Goal: Transaction & Acquisition: Purchase product/service

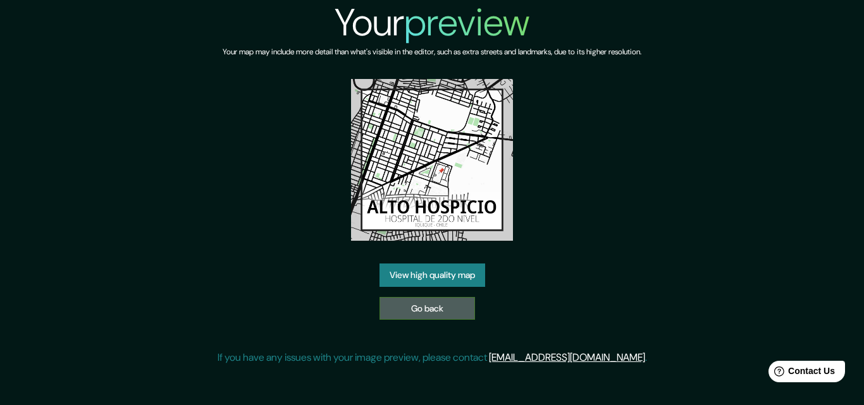
click at [459, 317] on link "Go back" at bounding box center [427, 308] width 96 height 23
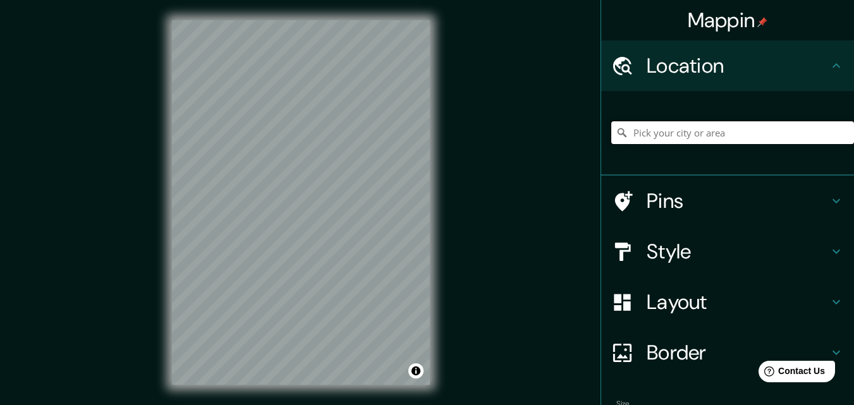
click at [662, 135] on input "Pick your city or area" at bounding box center [733, 132] width 243 height 23
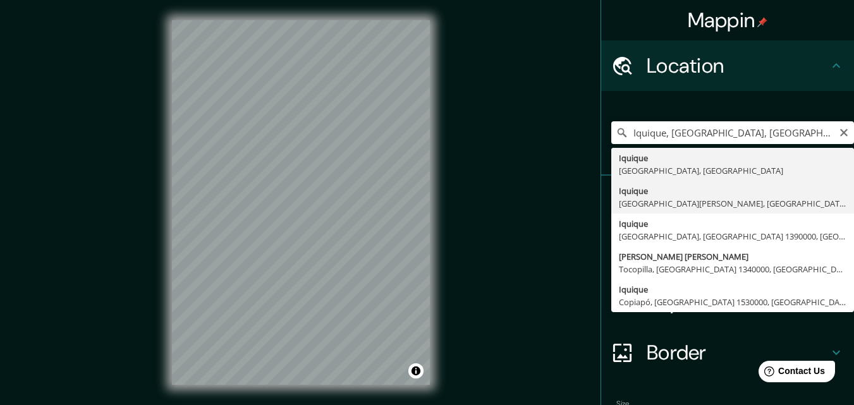
type input "Iquique, San Pedro de Atacama, Región de Antofagasta 1410000, Chile"
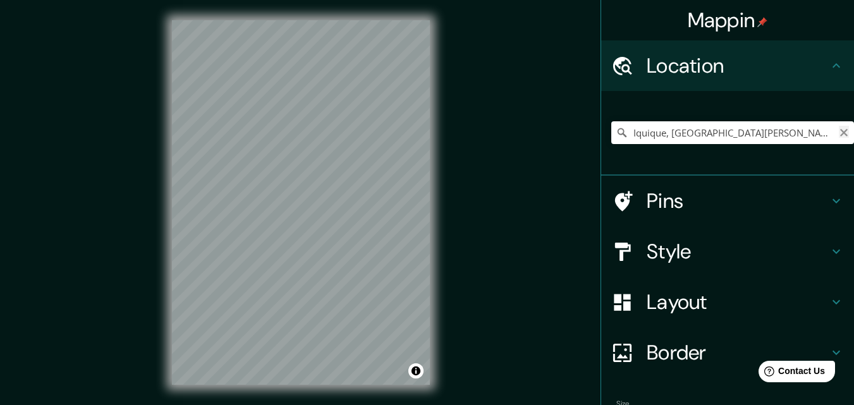
click at [839, 129] on icon "Clear" at bounding box center [844, 133] width 10 height 10
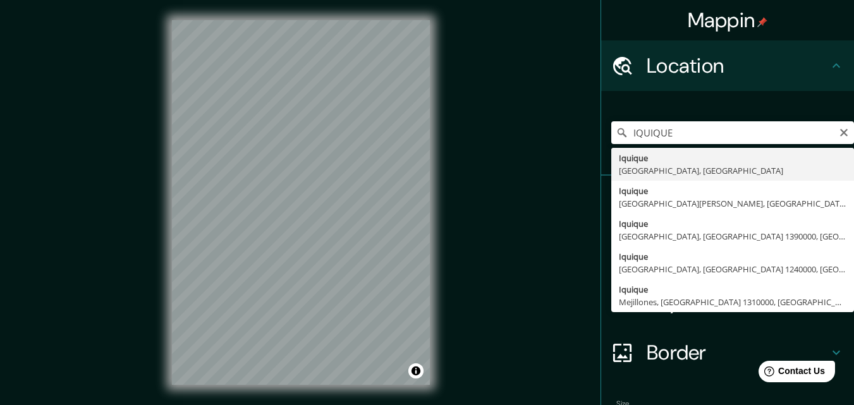
type input "Iquique, Región de Tarapacá, Chile"
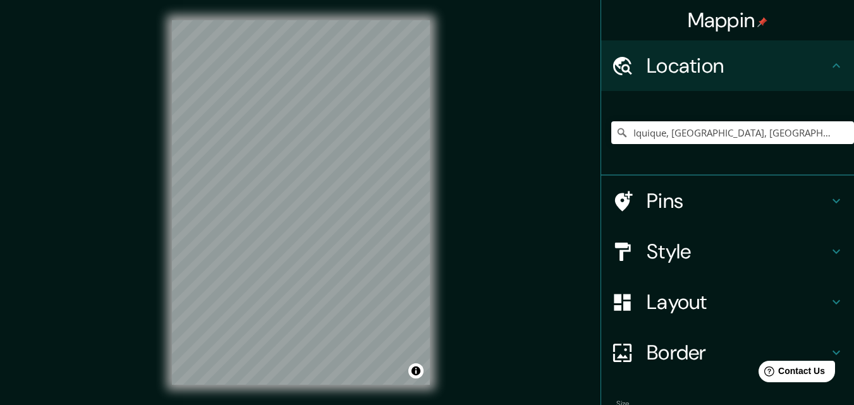
scroll to position [63, 0]
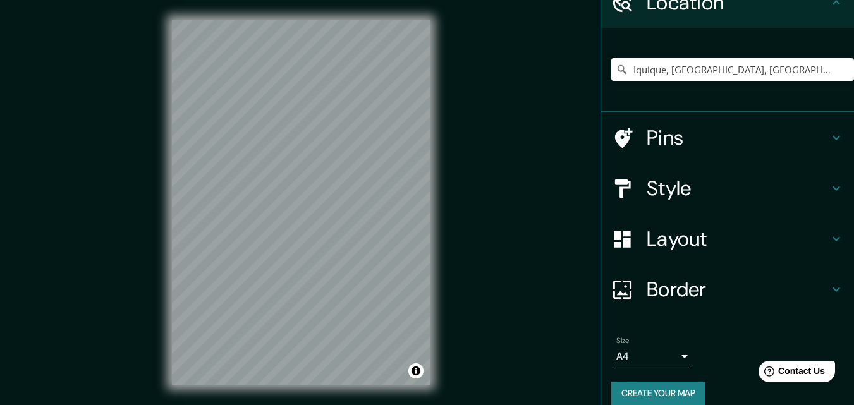
click at [693, 239] on h4 "Layout" at bounding box center [738, 238] width 182 height 25
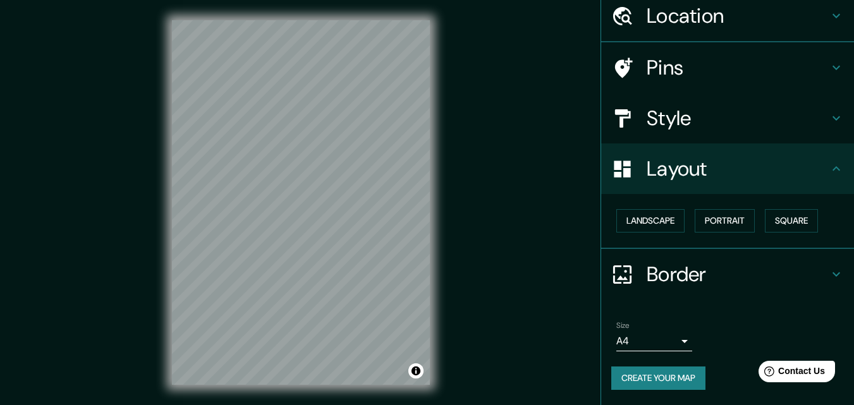
scroll to position [49, 0]
click at [638, 229] on button "Landscape" at bounding box center [651, 221] width 68 height 23
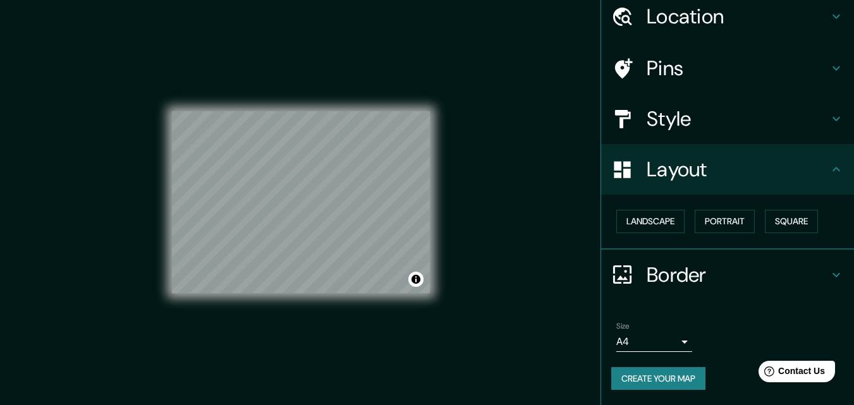
click at [634, 115] on div at bounding box center [629, 119] width 35 height 22
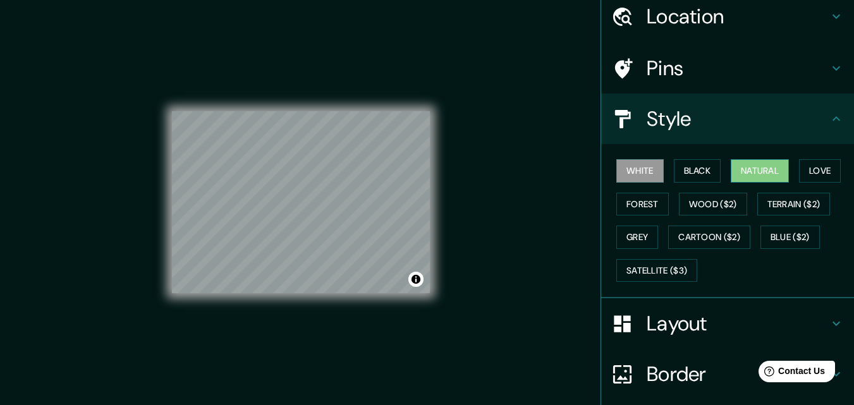
click at [753, 168] on button "Natural" at bounding box center [760, 170] width 58 height 23
click at [696, 58] on h4 "Pins" at bounding box center [738, 68] width 182 height 25
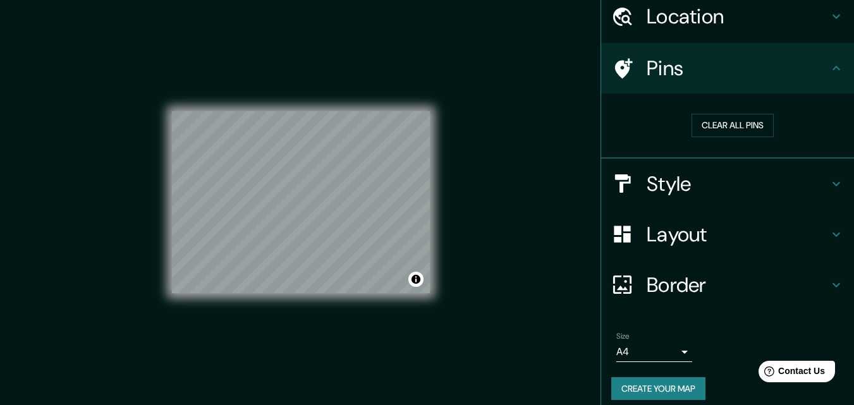
click at [700, 24] on h4 "Location" at bounding box center [738, 16] width 182 height 25
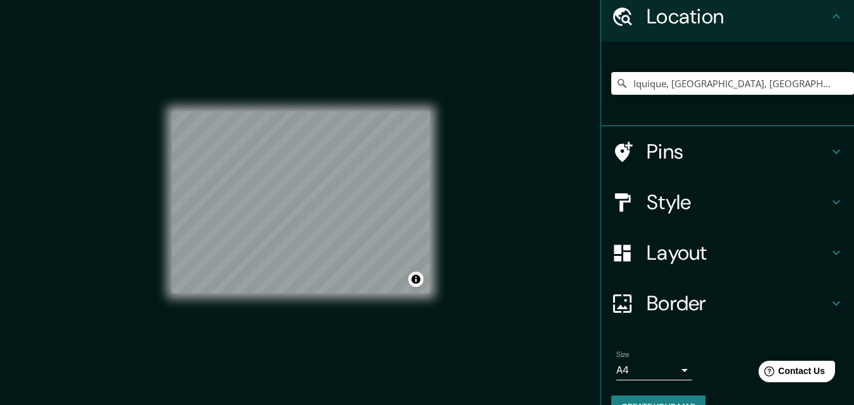
click at [676, 287] on div "Border" at bounding box center [728, 303] width 253 height 51
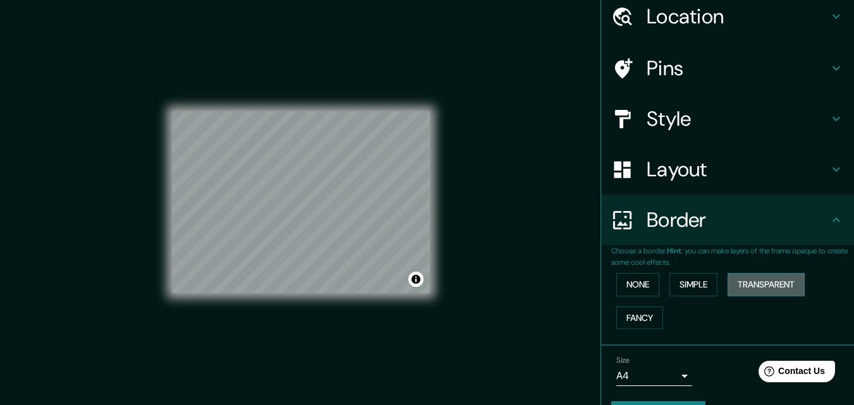
click at [747, 284] on button "Transparent" at bounding box center [766, 284] width 77 height 23
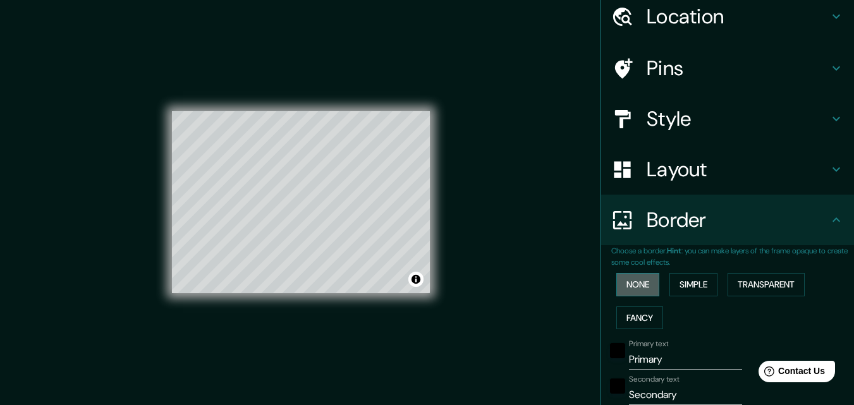
click at [640, 287] on button "None" at bounding box center [638, 284] width 43 height 23
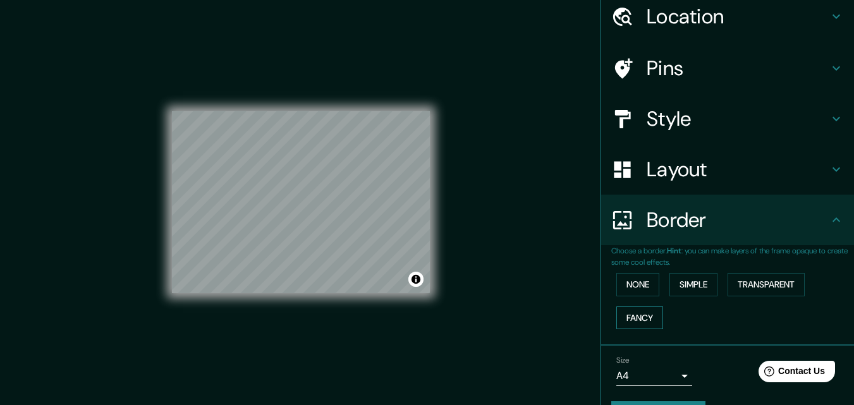
click at [645, 318] on button "Fancy" at bounding box center [640, 318] width 47 height 23
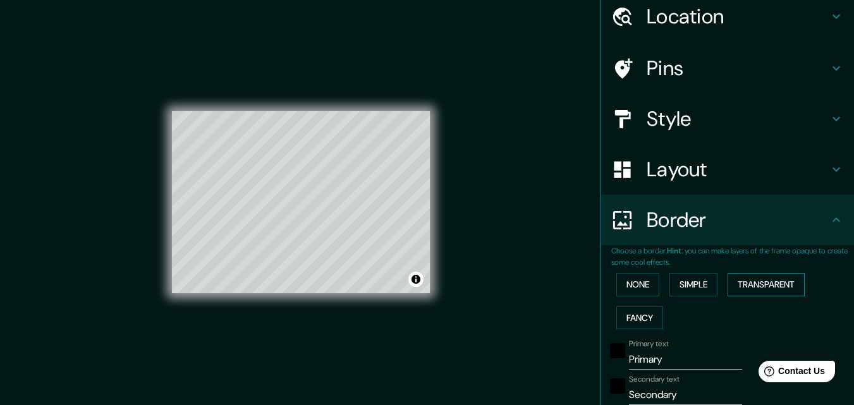
click at [752, 281] on button "Transparent" at bounding box center [766, 284] width 77 height 23
click at [685, 281] on button "Simple" at bounding box center [694, 284] width 48 height 23
click at [757, 281] on button "Transparent" at bounding box center [766, 284] width 77 height 23
click at [702, 284] on button "Simple" at bounding box center [694, 284] width 48 height 23
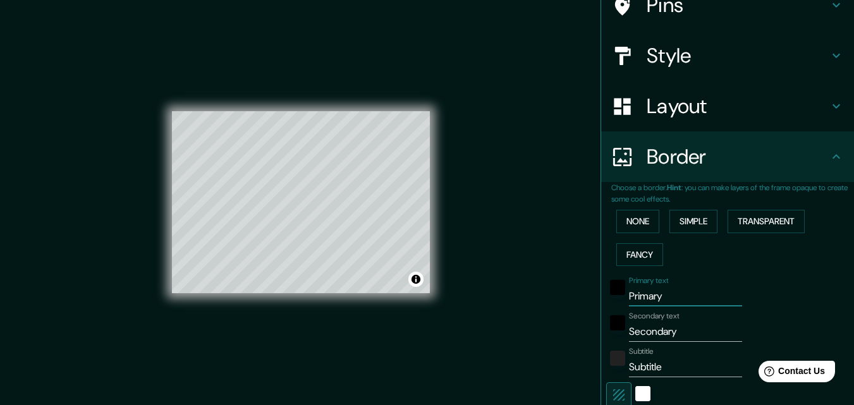
click at [653, 299] on input "Primary" at bounding box center [685, 297] width 113 height 20
type input "A"
type input "163"
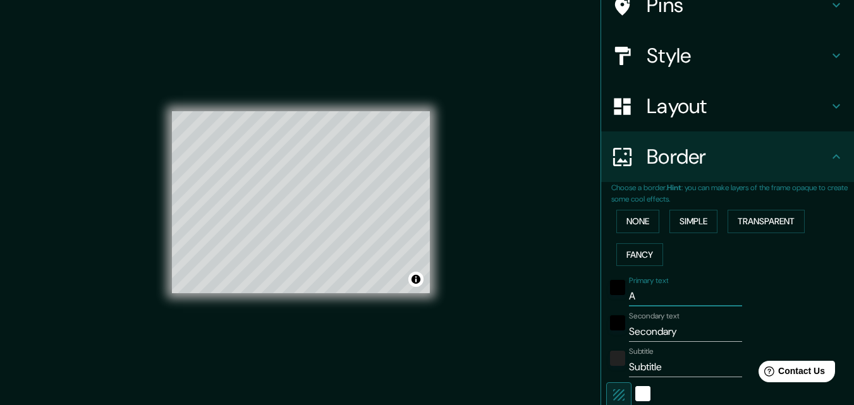
type input "33"
type input "AL"
type input "163"
type input "33"
type input "ALT"
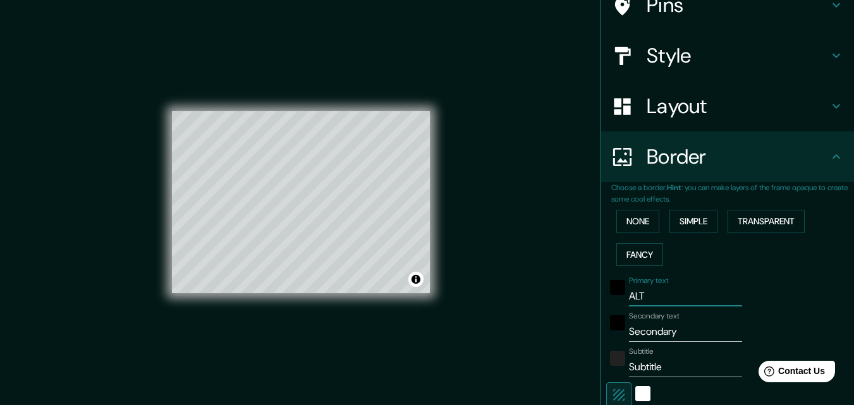
type input "163"
type input "33"
type input "ALTO"
type input "163"
type input "33"
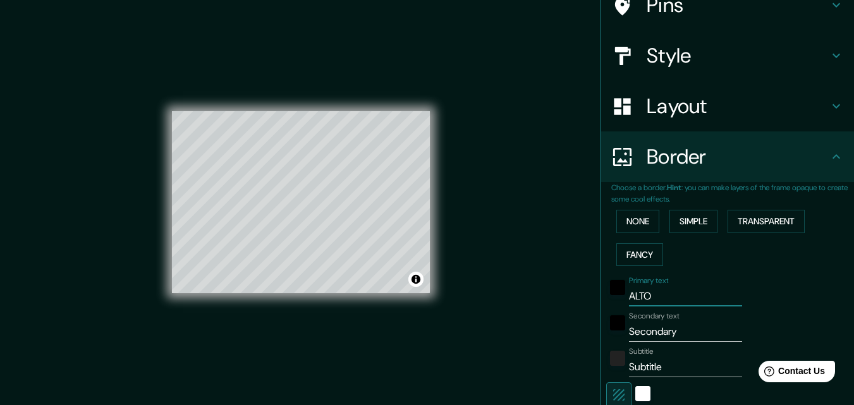
type input "ALTO"
type input "163"
type input "33"
type input "ALTO H"
type input "163"
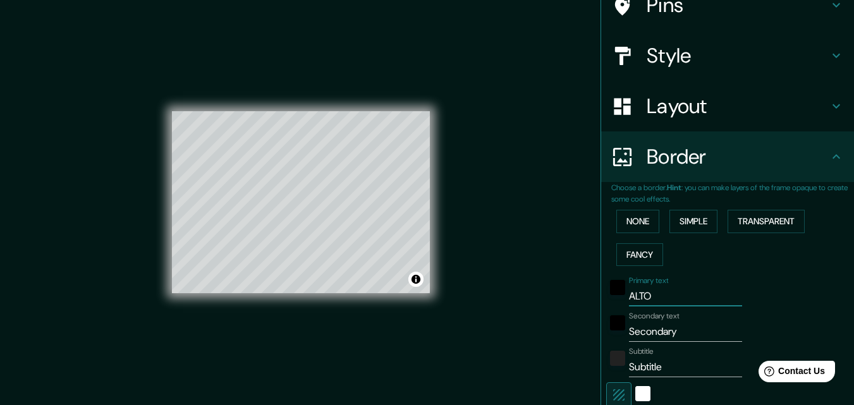
type input "33"
type input "ALTO HO"
type input "163"
type input "33"
type input "ALTO HOS"
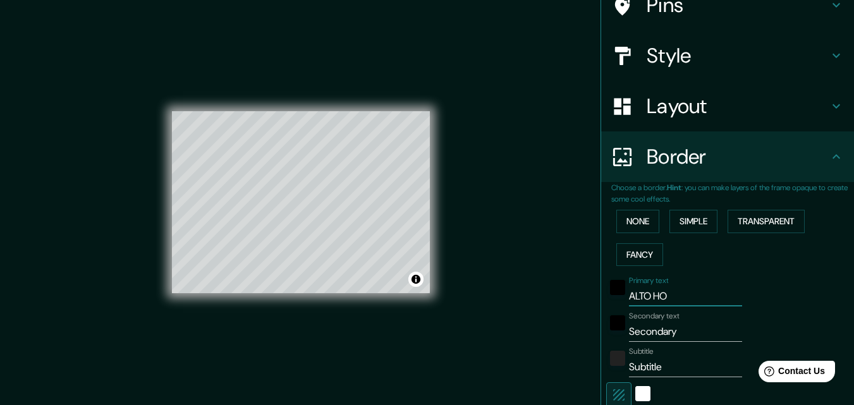
type input "163"
type input "33"
type input "ALTO HOSP"
type input "163"
type input "33"
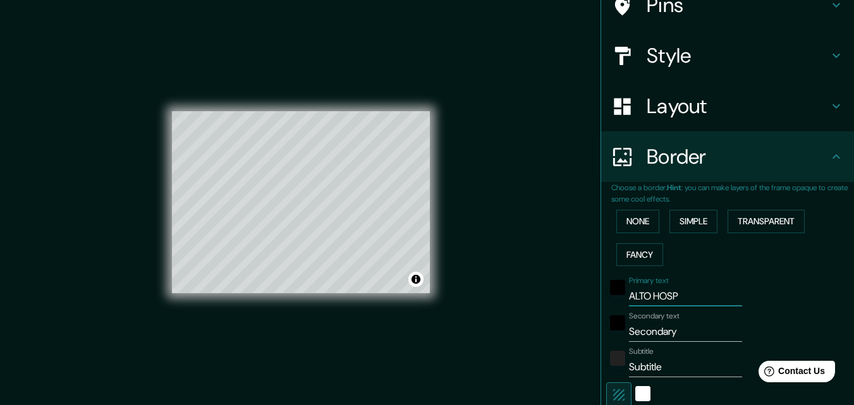
type input "ALTO HOSPI"
type input "163"
type input "33"
type input "ALTO HOSPIC"
type input "163"
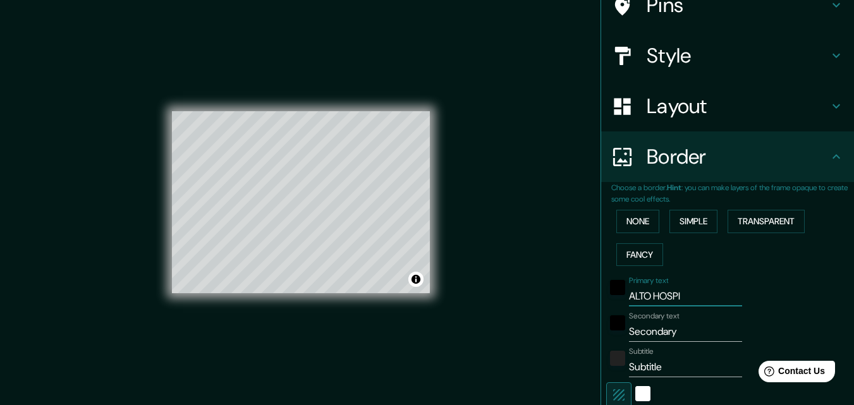
type input "33"
type input "ALTO HOSPICI"
type input "163"
type input "33"
type input "ALTO HOSPICIO"
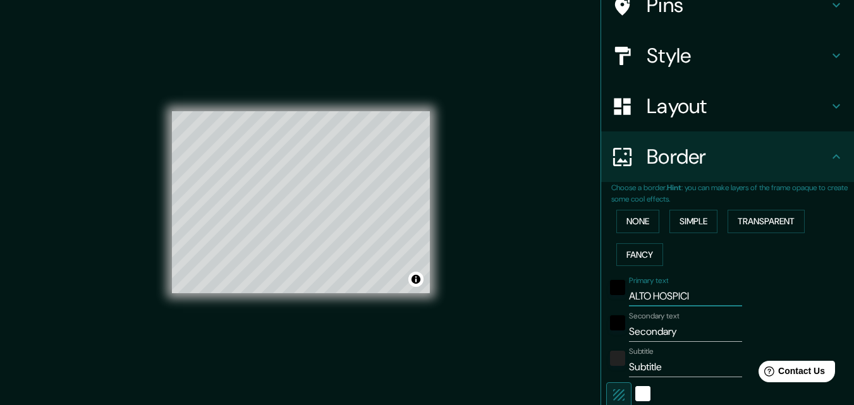
type input "163"
type input "33"
type input "ALTO HOSPICIO"
click at [654, 331] on input "Secondary" at bounding box center [685, 332] width 113 height 20
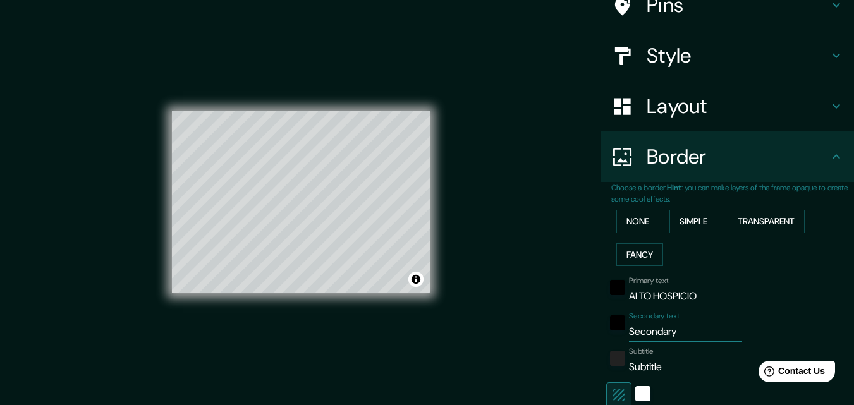
scroll to position [239, 0]
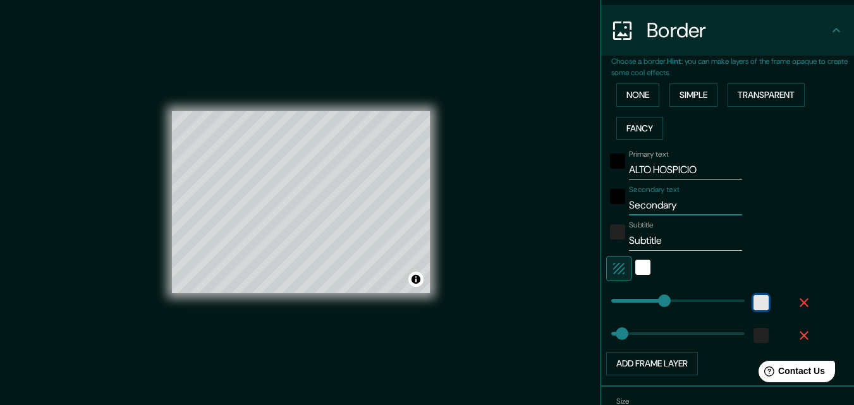
click at [754, 300] on div "white" at bounding box center [761, 302] width 15 height 15
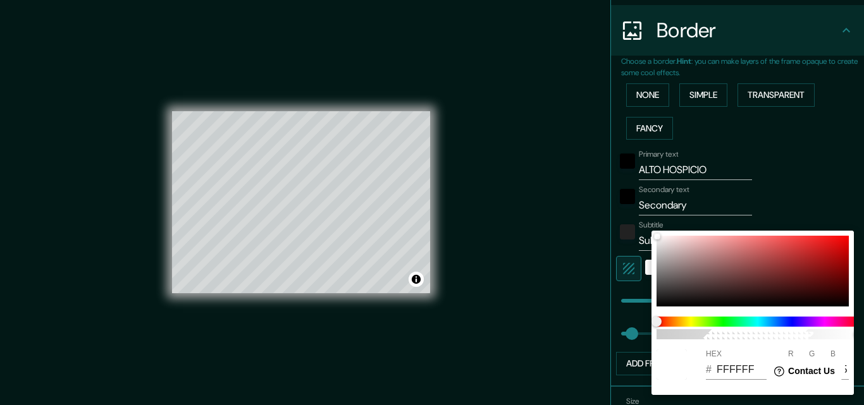
click at [725, 368] on input "FFFFFF" at bounding box center [742, 370] width 50 height 20
click at [734, 370] on input "FFFFFF" at bounding box center [742, 370] width 50 height 20
type input "163"
type input "33"
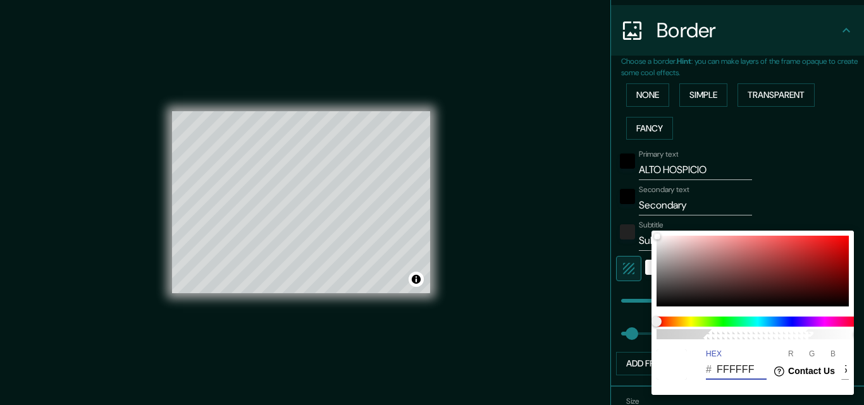
type input "000000"
type input "0"
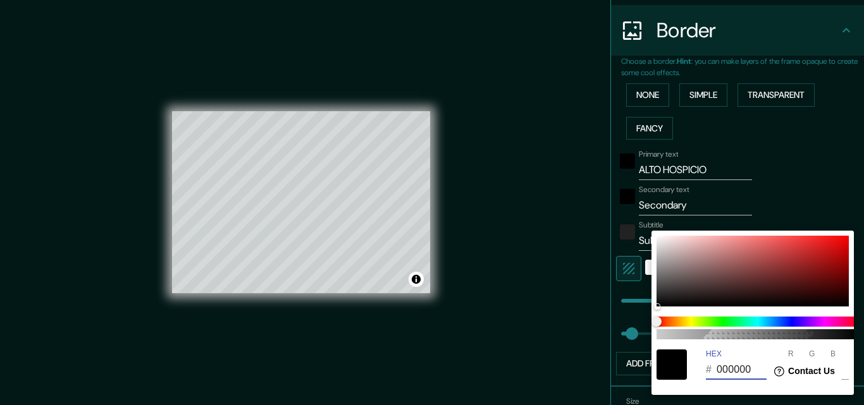
type input "163"
type input "33"
type input "000000"
type input "163"
type input "33"
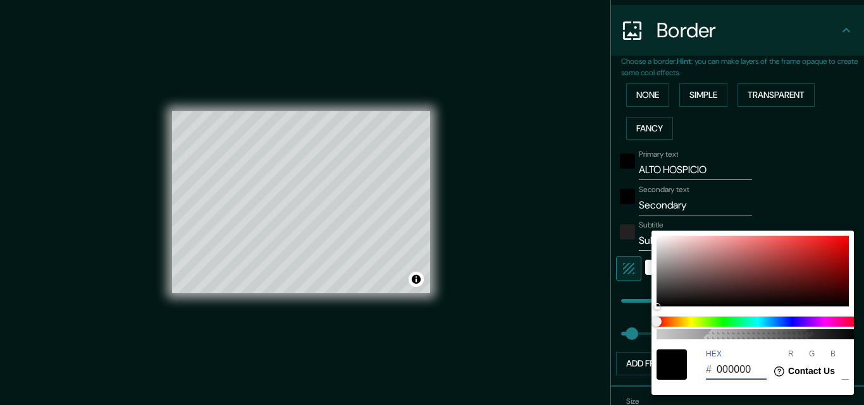
type input "000000"
click at [728, 371] on input "000000" at bounding box center [742, 370] width 50 height 20
type input "163"
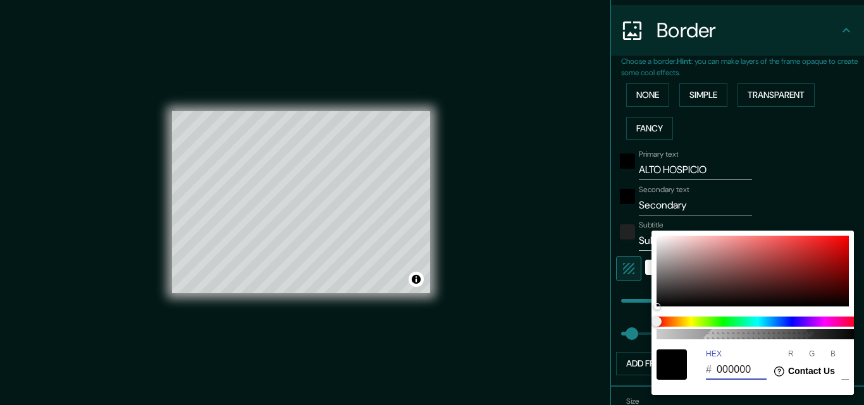
type input "33"
type input "000000"
click at [728, 371] on input "000000" at bounding box center [742, 370] width 50 height 20
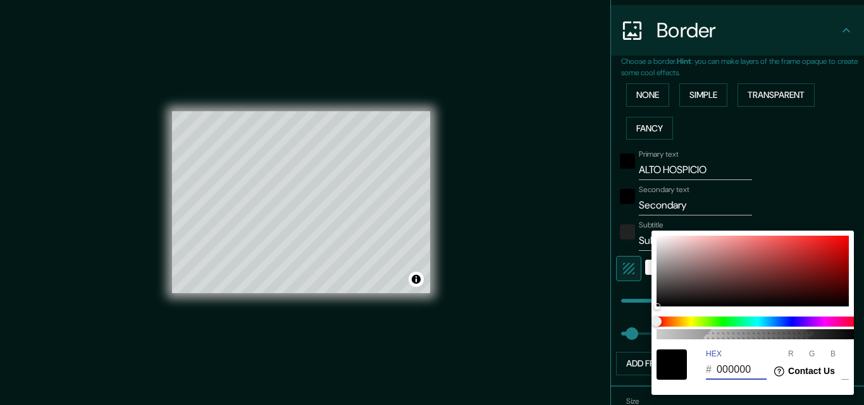
type input "163"
type input "33"
type input "000000"
type input "163"
type input "33"
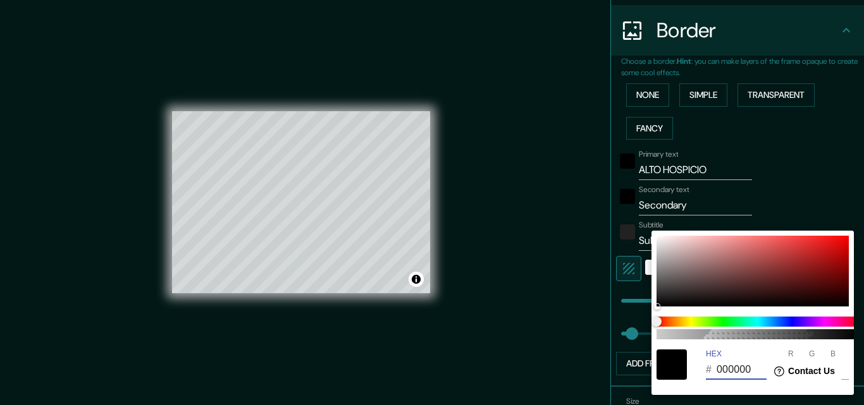
type input "000000"
type input "163"
type input "33"
type input "000000"
type input "163"
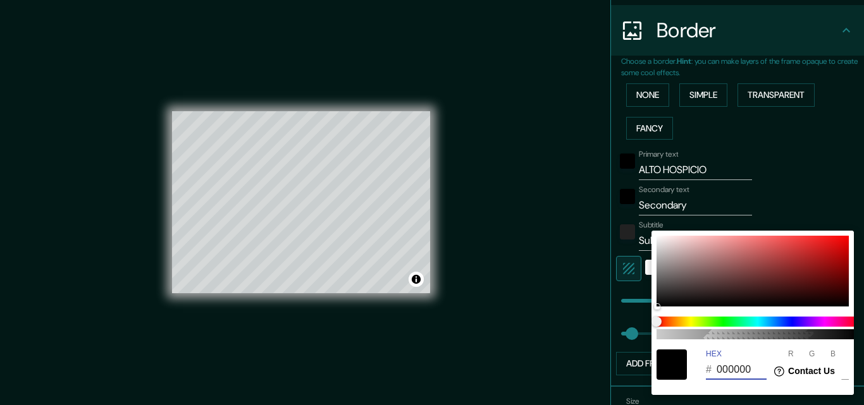
type input "33"
type input "000000"
click at [730, 376] on input "000000" at bounding box center [742, 370] width 50 height 20
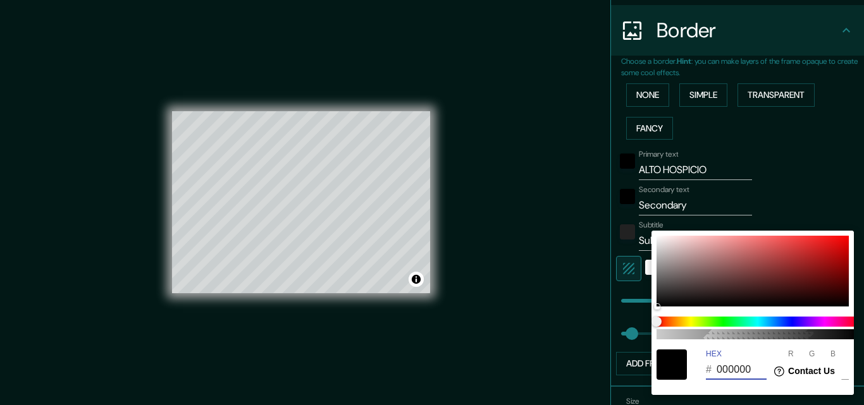
paste input "color-HEX"
type input "163"
type input "33"
type input "000000"
click at [791, 351] on label "R" at bounding box center [791, 355] width 6 height 8
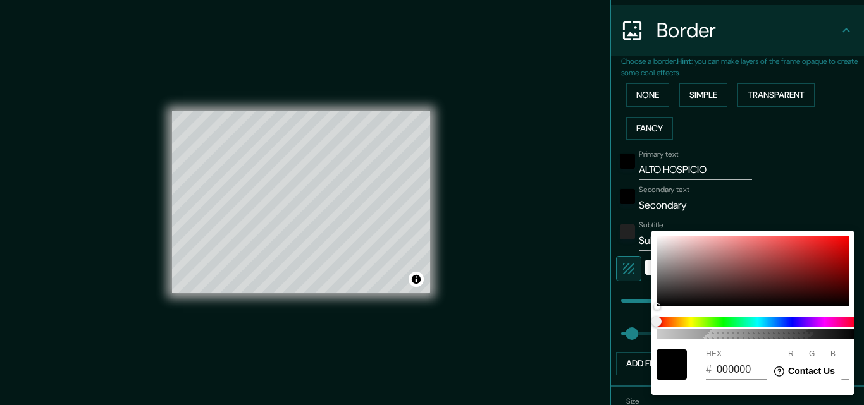
click at [813, 351] on label "G" at bounding box center [812, 355] width 6 height 8
click at [813, 360] on input "0" at bounding box center [818, 370] width 18 height 20
click at [831, 352] on label "B" at bounding box center [832, 355] width 5 height 8
click at [831, 360] on input "0" at bounding box center [839, 370] width 18 height 20
drag, startPoint x: 701, startPoint y: 351, endPoint x: 713, endPoint y: 351, distance: 12.6
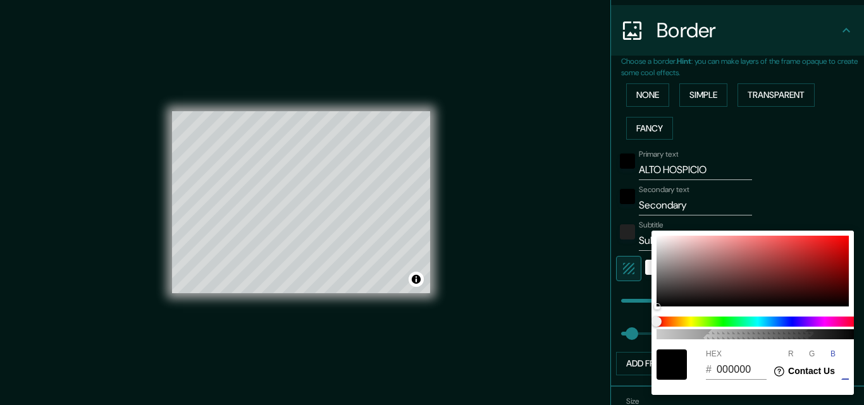
click at [701, 351] on div "HEX # 000000 R 0 G 0 B 0" at bounding box center [752, 365] width 202 height 40
click at [722, 354] on div "HEX # 000000" at bounding box center [737, 365] width 63 height 30
click at [729, 369] on input "000000" at bounding box center [742, 370] width 50 height 20
paste input "color-HEX"
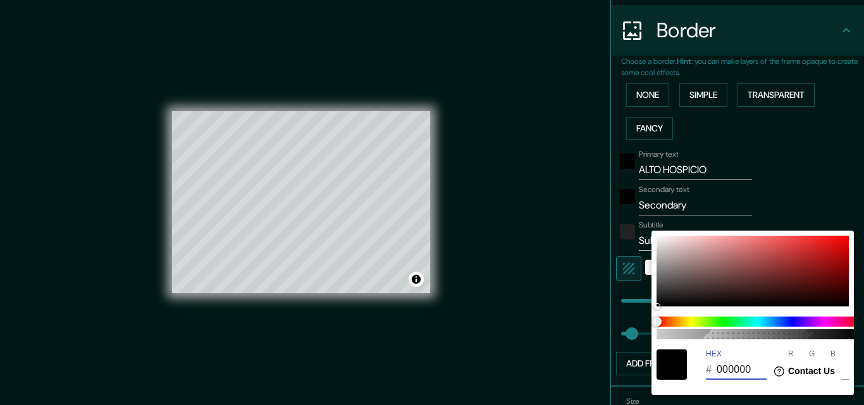
type input "163"
type input "33"
type input "000000"
drag, startPoint x: 725, startPoint y: 373, endPoint x: 747, endPoint y: 375, distance: 21.6
click at [747, 375] on input "000000" at bounding box center [742, 370] width 50 height 20
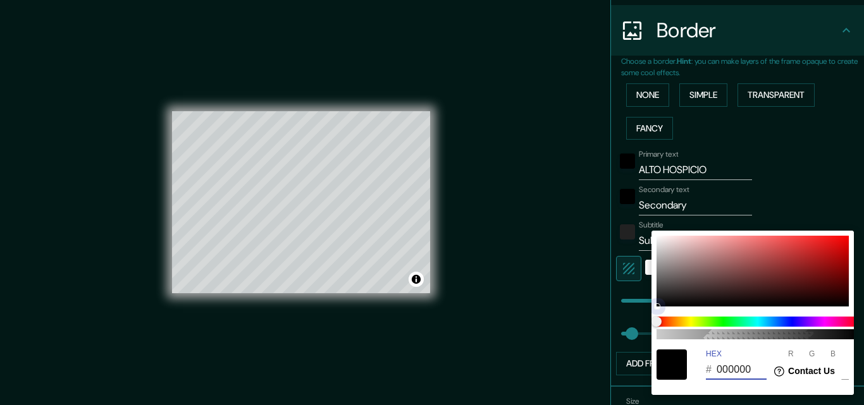
type input "163"
type input "33"
type input "201E1E"
type input "32"
type input "30"
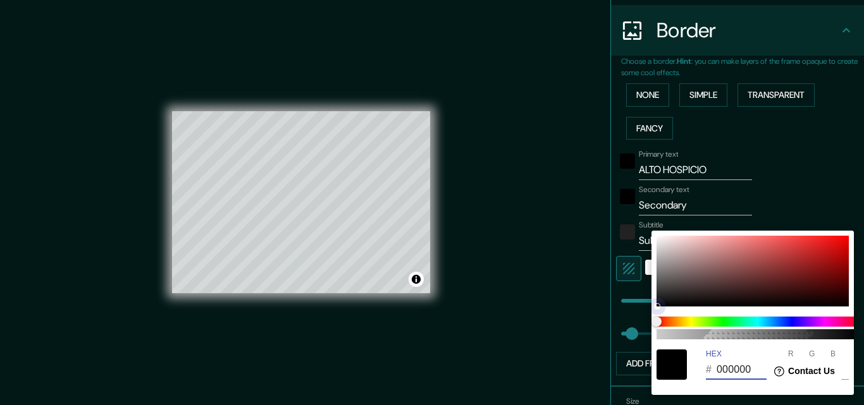
type input "30"
type input "163"
type input "33"
type input "292626"
type input "41"
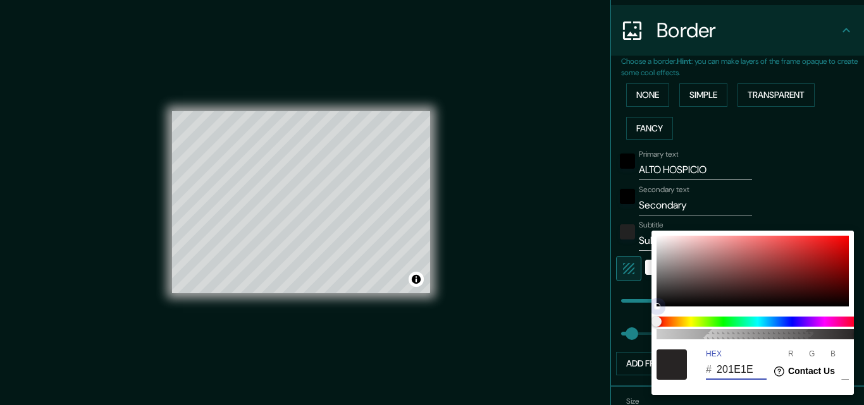
type input "38"
type input "163"
type input "33"
type input "2C2828"
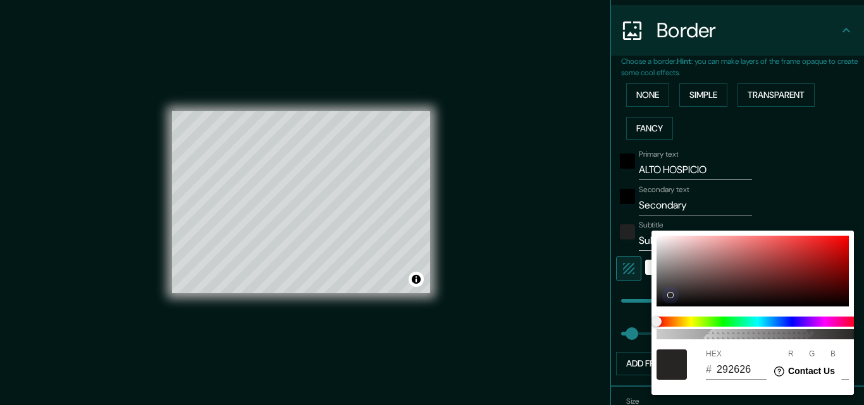
type input "44"
type input "40"
type input "163"
type input "33"
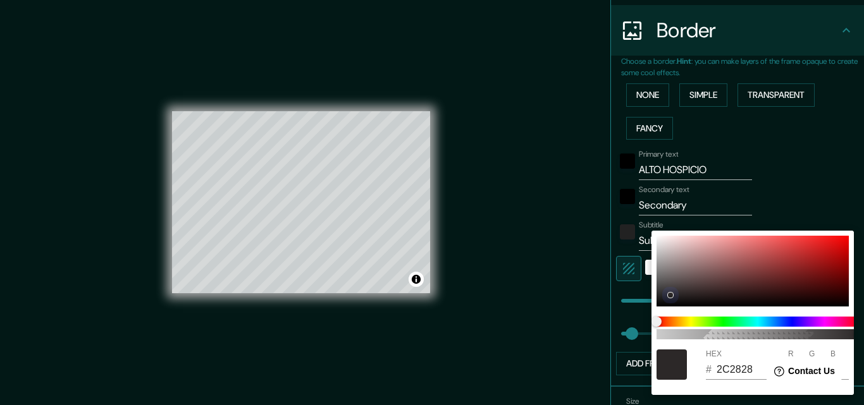
type input "163"
type input "33"
type input "302C2C"
type input "48"
type input "44"
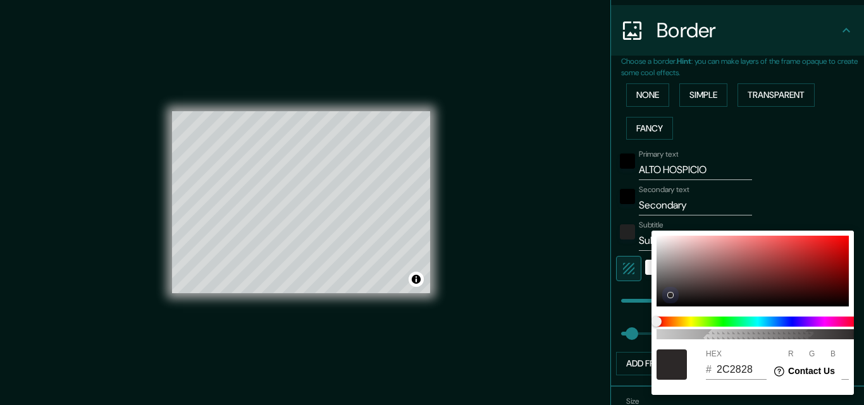
type input "44"
type input "163"
type input "33"
type input "332E2E"
type input "51"
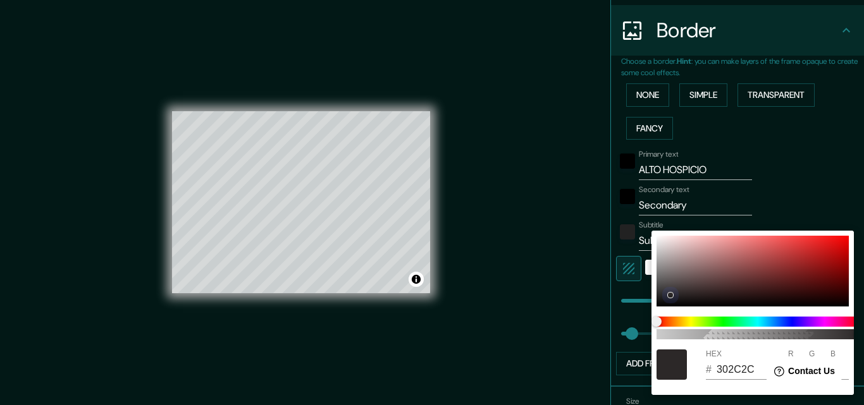
type input "46"
type input "163"
type input "33"
type input "353030"
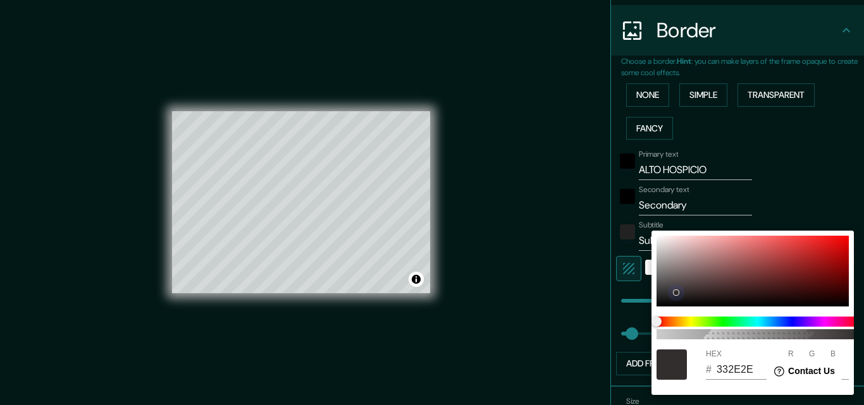
type input "53"
type input "48"
type input "163"
type input "33"
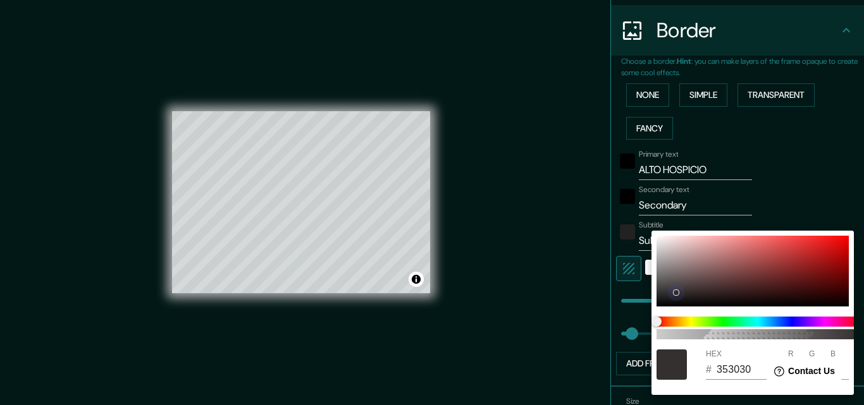
type input "163"
type input "33"
type input "393434"
type input "57"
type input "52"
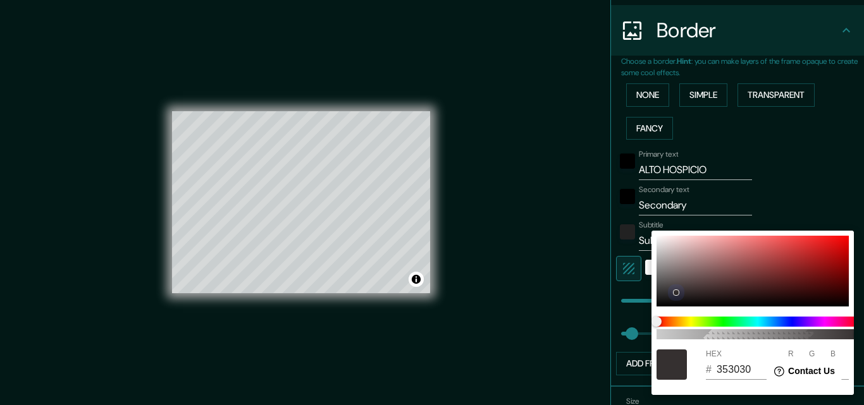
type input "52"
type input "163"
type input "33"
type input "4E4646"
type input "78"
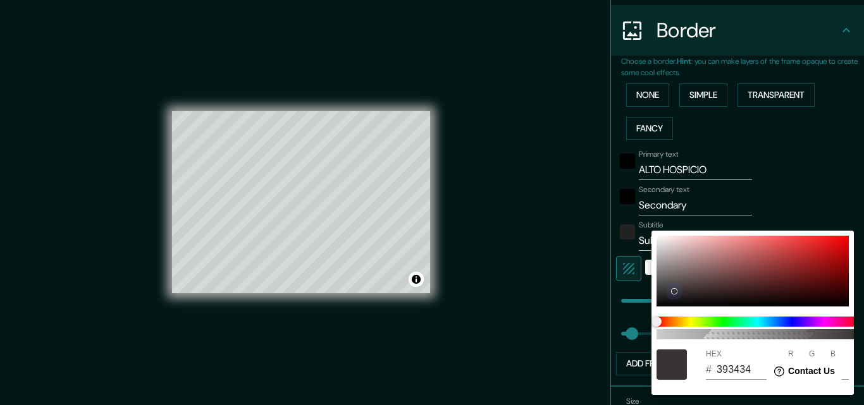
type input "70"
type input "163"
type input "33"
type input "504A4A"
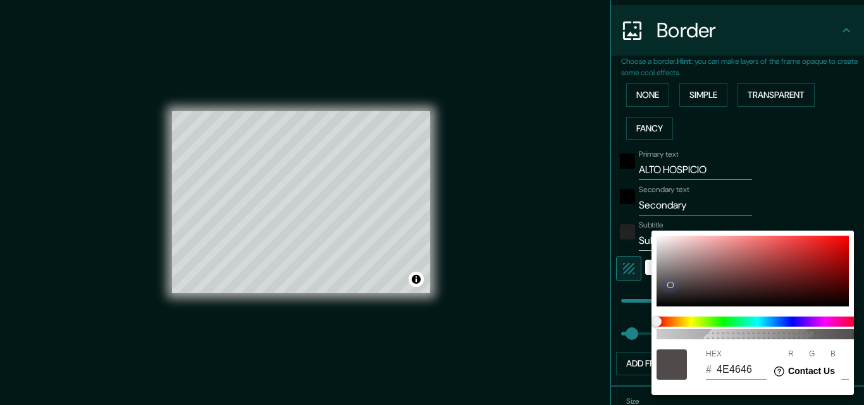
type input "80"
type input "74"
type input "163"
type input "33"
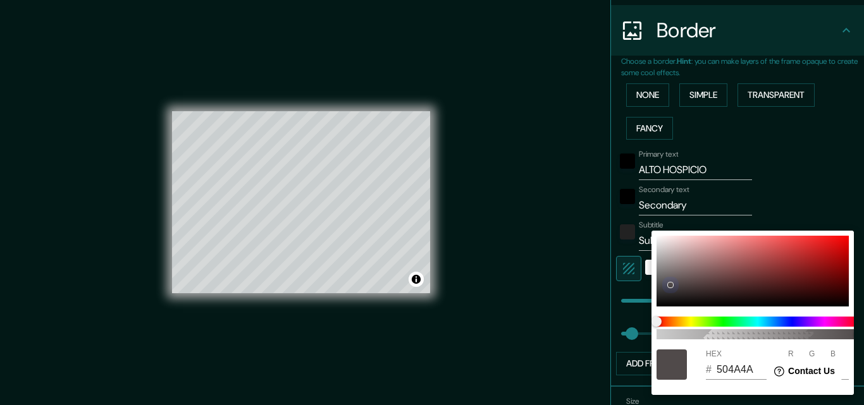
type input "163"
type input "33"
type input "163"
type input "33"
type input "504B4B"
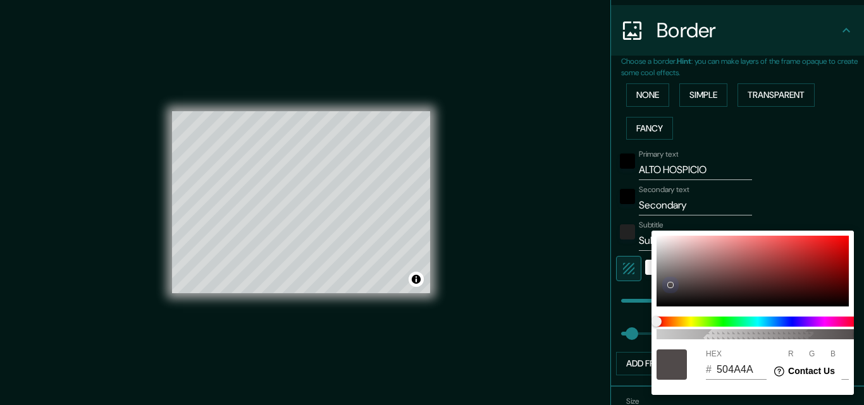
type input "75"
type input "163"
type input "33"
type input "163"
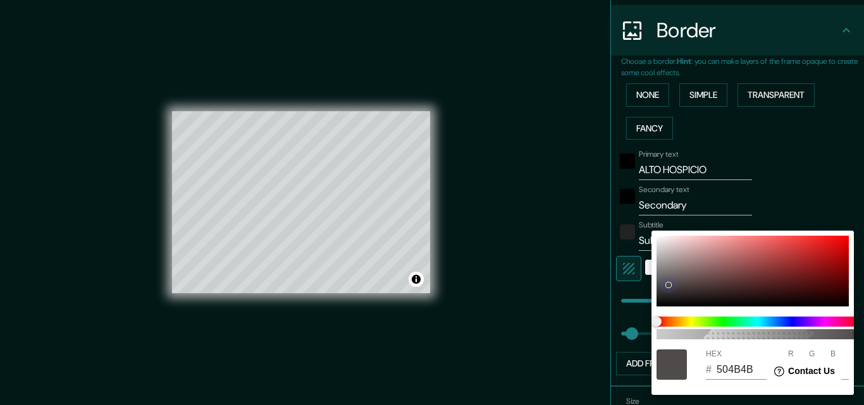
type input "33"
type input "163"
type input "33"
type input "504C4C"
type input "76"
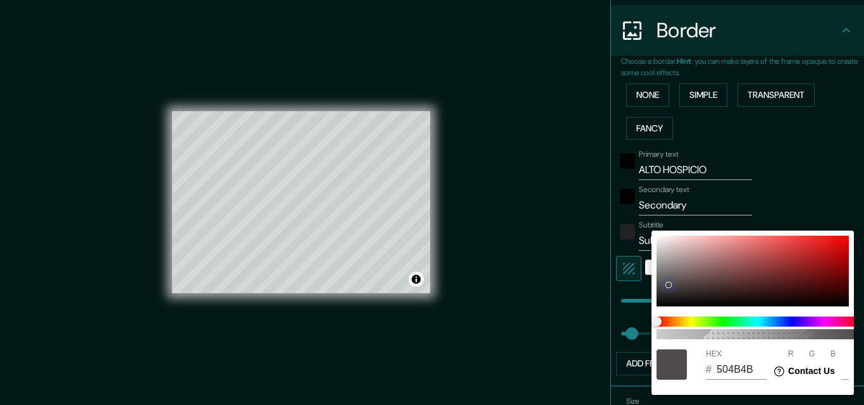
type input "76"
type input "163"
type input "33"
type input "534D4D"
type input "83"
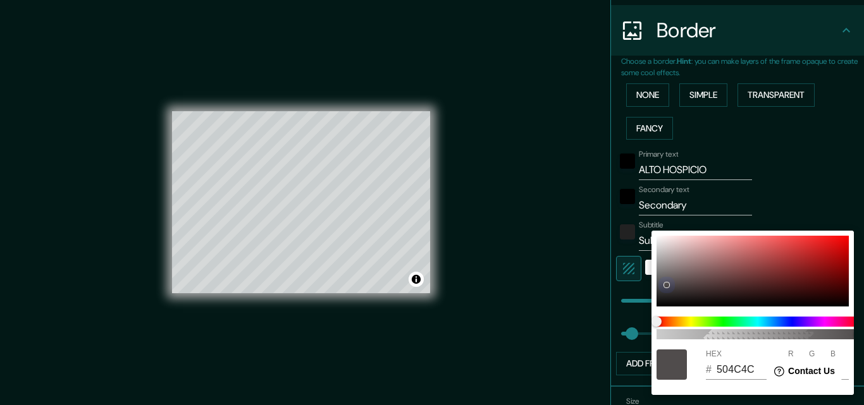
type input "77"
type input "163"
type input "33"
type input "163"
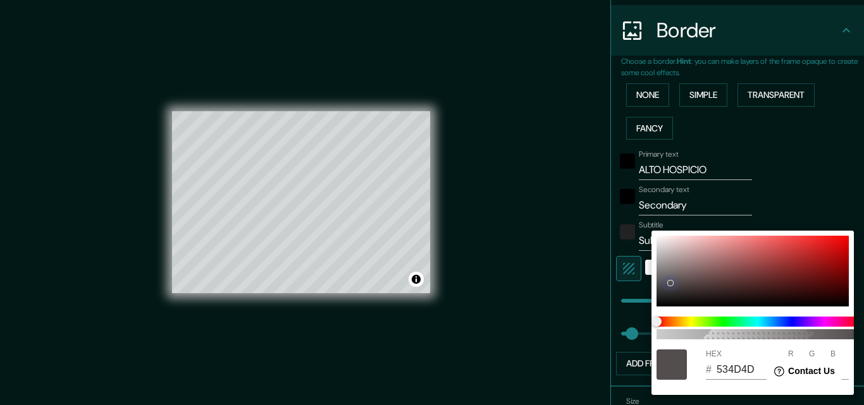
type input "33"
type input "534E4E"
type input "78"
type input "163"
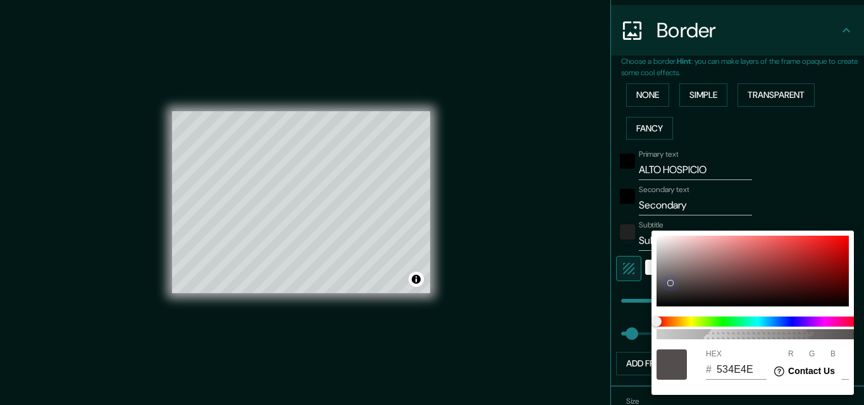
type input "33"
type input "163"
type input "33"
type input "163"
type input "33"
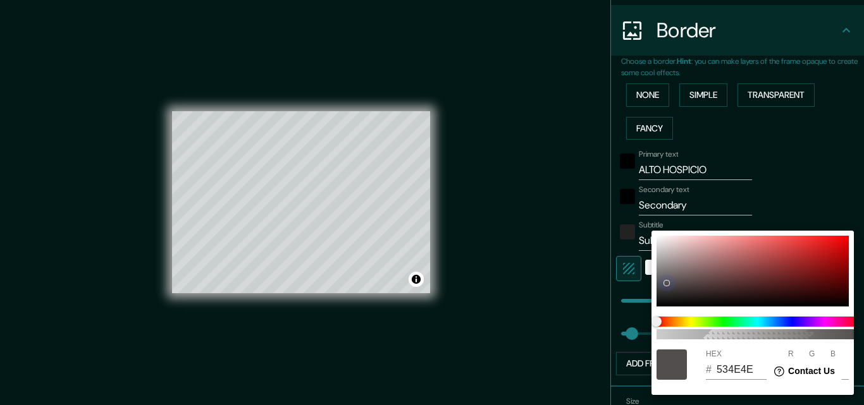
type input "163"
type input "33"
type input "534F4F"
type input "79"
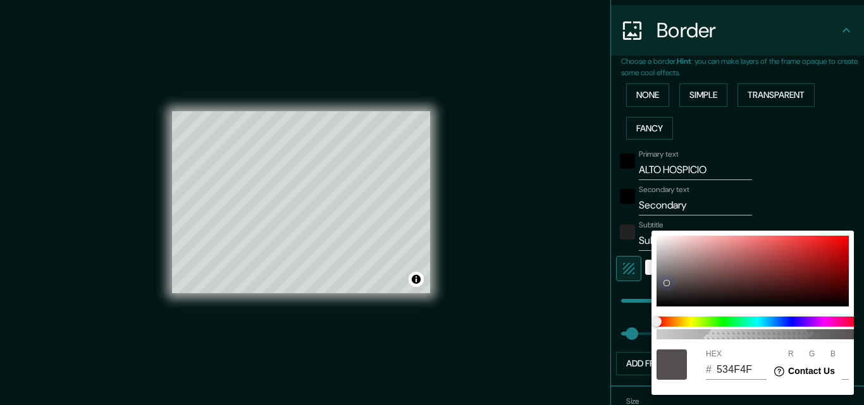
type input "163"
type input "33"
type input "163"
type input "33"
type input "163"
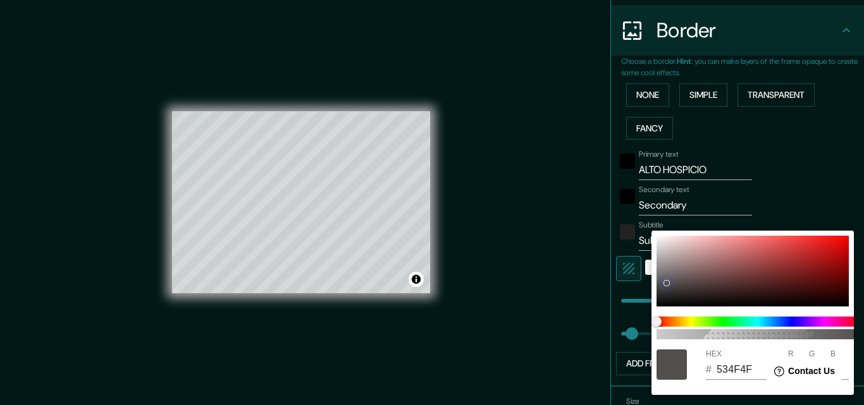
type input "33"
type input "535050"
type input "80"
type input "163"
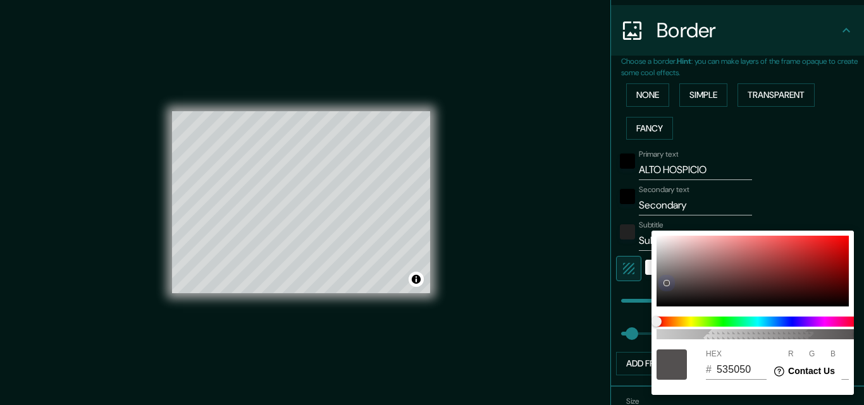
type input "33"
type input "535151"
type input "81"
type input "163"
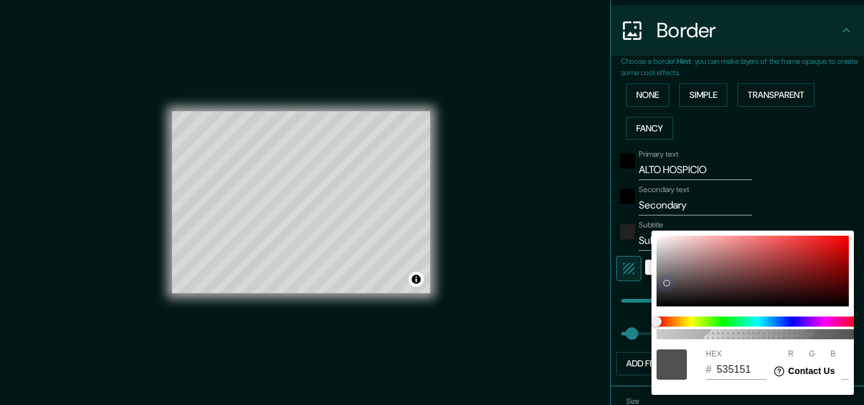
type input "33"
type input "163"
type input "33"
type input "163"
type input "33"
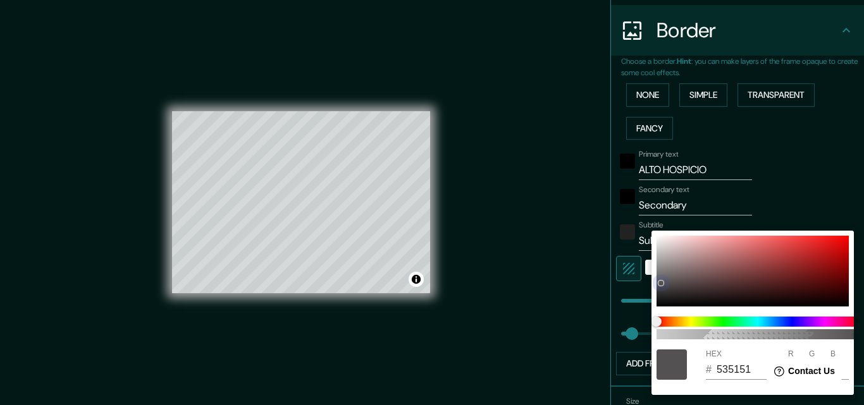
type input "163"
type input "33"
type input "535252"
type input "82"
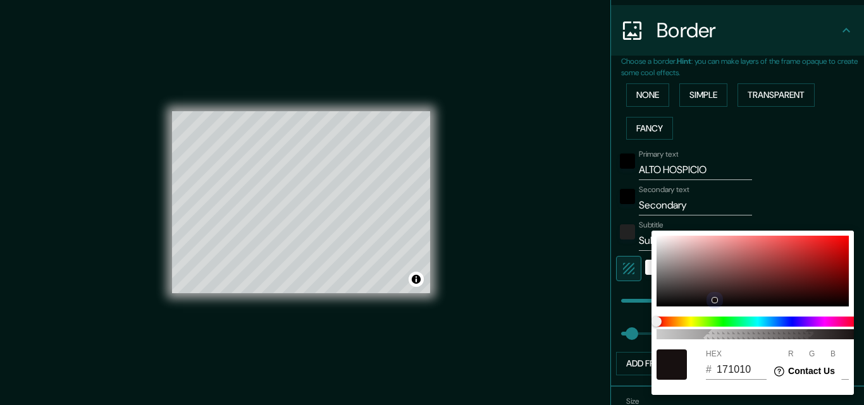
drag, startPoint x: 660, startPoint y: 302, endPoint x: 713, endPoint y: 300, distance: 53.2
click at [713, 300] on div at bounding box center [753, 271] width 192 height 71
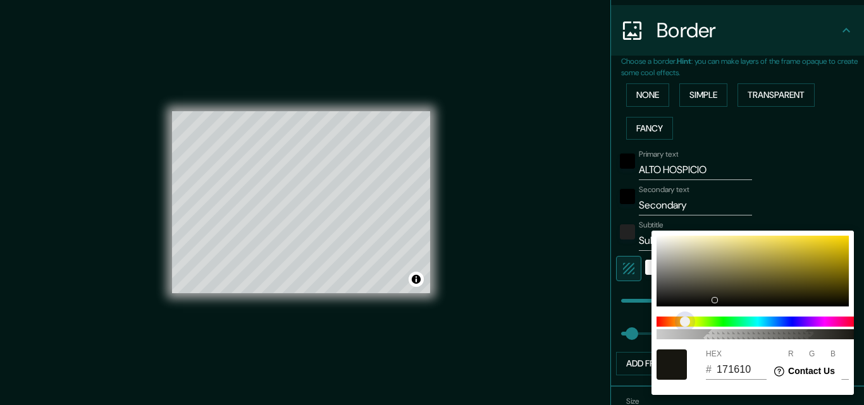
drag, startPoint x: 660, startPoint y: 318, endPoint x: 688, endPoint y: 321, distance: 28.6
click at [688, 321] on span "color slider" at bounding box center [685, 322] width 10 height 10
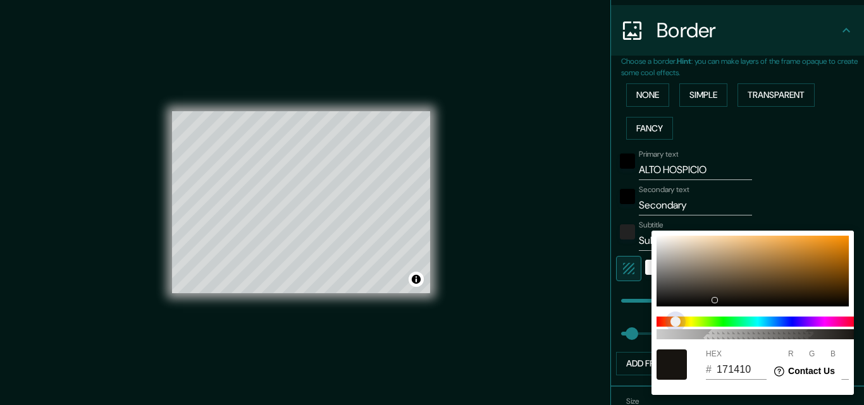
click at [677, 326] on span "color slider" at bounding box center [675, 322] width 10 height 10
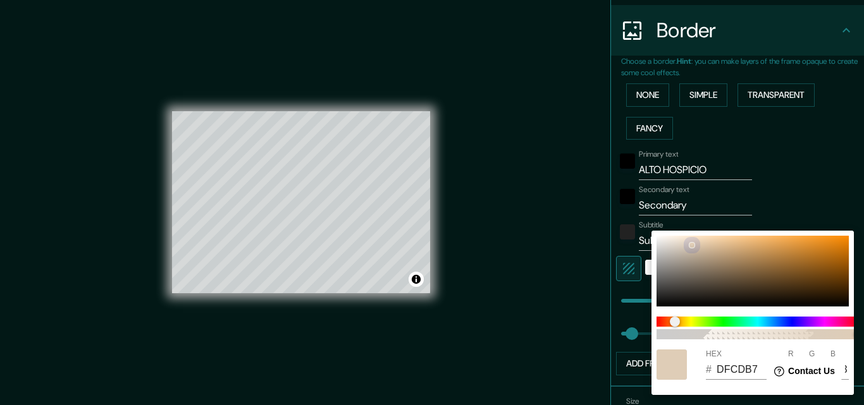
drag, startPoint x: 712, startPoint y: 297, endPoint x: 691, endPoint y: 245, distance: 55.9
click at [691, 245] on div at bounding box center [753, 271] width 192 height 71
click at [722, 369] on input "DFCDB7" at bounding box center [742, 370] width 50 height 20
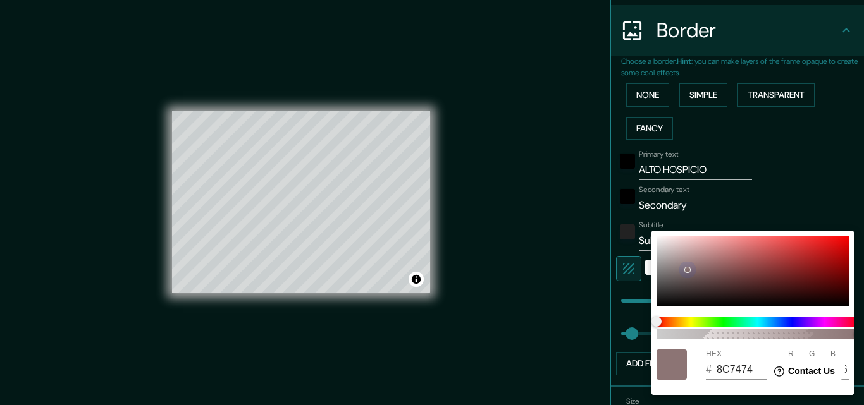
drag, startPoint x: 655, startPoint y: 305, endPoint x: 690, endPoint y: 268, distance: 51.5
click at [690, 268] on div at bounding box center [687, 270] width 5 height 5
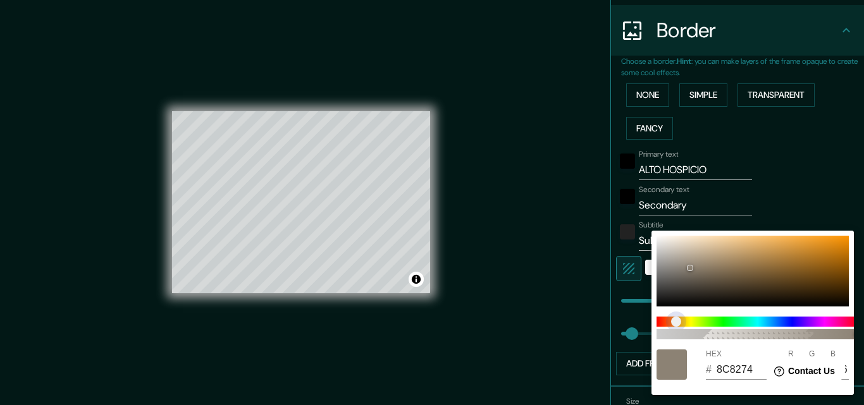
drag, startPoint x: 670, startPoint y: 318, endPoint x: 676, endPoint y: 330, distance: 13.3
click at [676, 330] on div "100" at bounding box center [757, 328] width 213 height 33
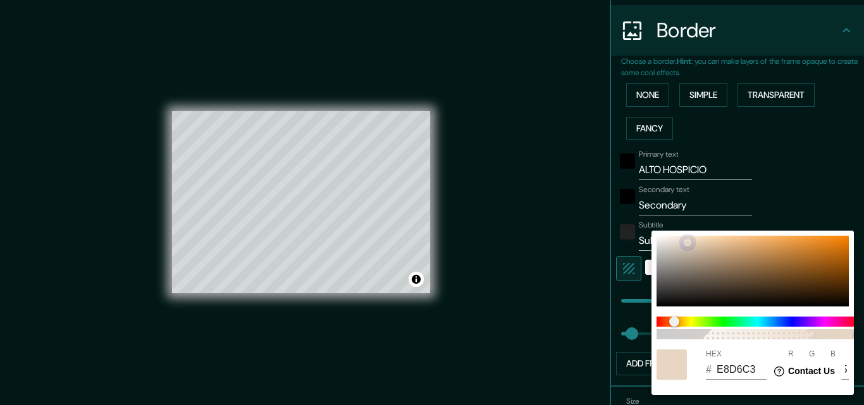
drag, startPoint x: 687, startPoint y: 268, endPoint x: 688, endPoint y: 242, distance: 25.9
click at [688, 242] on div at bounding box center [687, 243] width 6 height 6
click at [688, 243] on div at bounding box center [687, 242] width 5 height 5
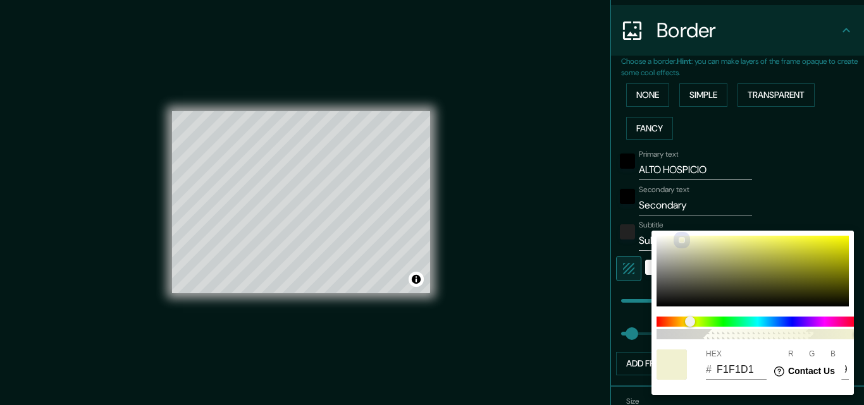
drag, startPoint x: 691, startPoint y: 245, endPoint x: 682, endPoint y: 240, distance: 10.2
click at [682, 240] on div at bounding box center [681, 240] width 5 height 5
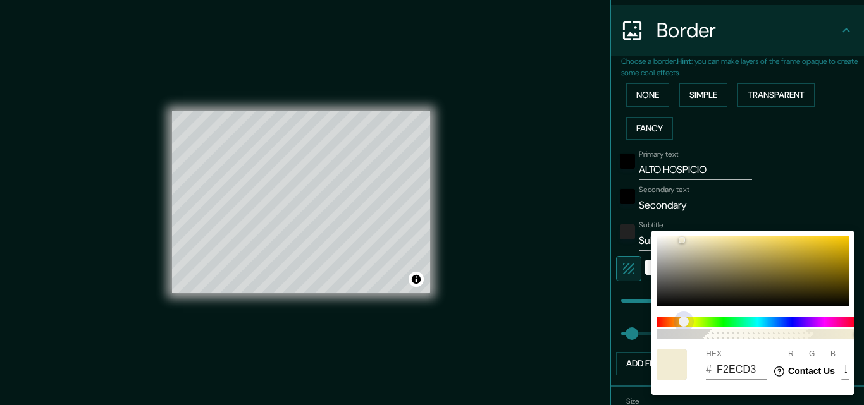
click at [684, 324] on span "color slider" at bounding box center [684, 322] width 10 height 10
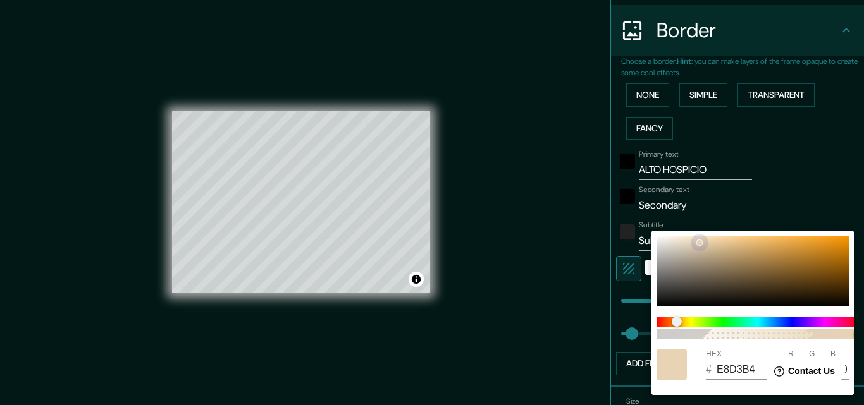
drag, startPoint x: 682, startPoint y: 241, endPoint x: 700, endPoint y: 242, distance: 17.1
click at [700, 242] on div at bounding box center [699, 242] width 5 height 5
click at [678, 370] on div at bounding box center [672, 365] width 30 height 30
click at [819, 180] on div at bounding box center [432, 202] width 864 height 405
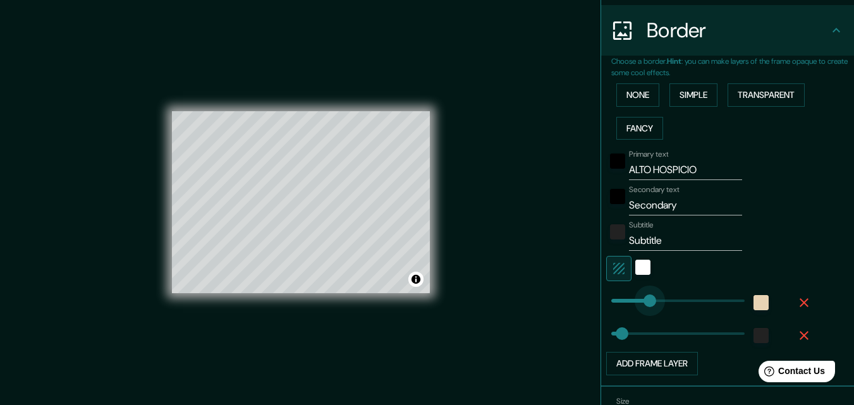
drag, startPoint x: 655, startPoint y: 300, endPoint x: 641, endPoint y: 305, distance: 15.4
drag, startPoint x: 642, startPoint y: 302, endPoint x: 620, endPoint y: 306, distance: 22.5
drag, startPoint x: 624, startPoint y: 305, endPoint x: 632, endPoint y: 302, distance: 9.1
click at [670, 208] on input "Secondary" at bounding box center [685, 205] width 113 height 20
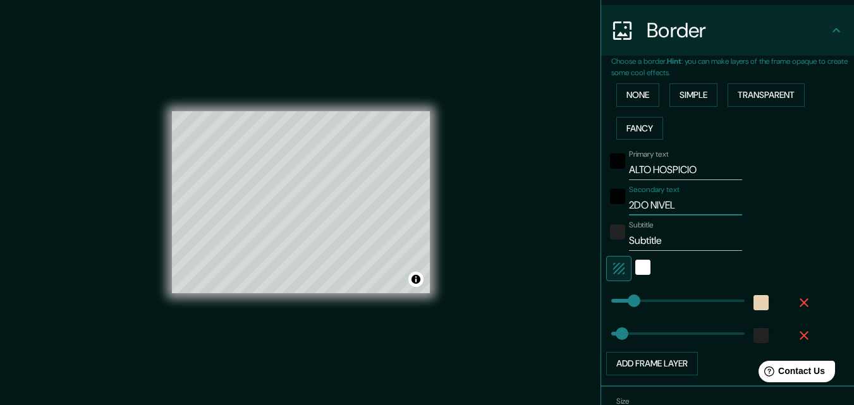
click at [647, 245] on input "Subtitle" at bounding box center [685, 241] width 113 height 20
click at [456, 315] on div "Mappin Location Iquique, Región de Tarapacá, Chile Pins Style Layout Border Cho…" at bounding box center [427, 213] width 854 height 426
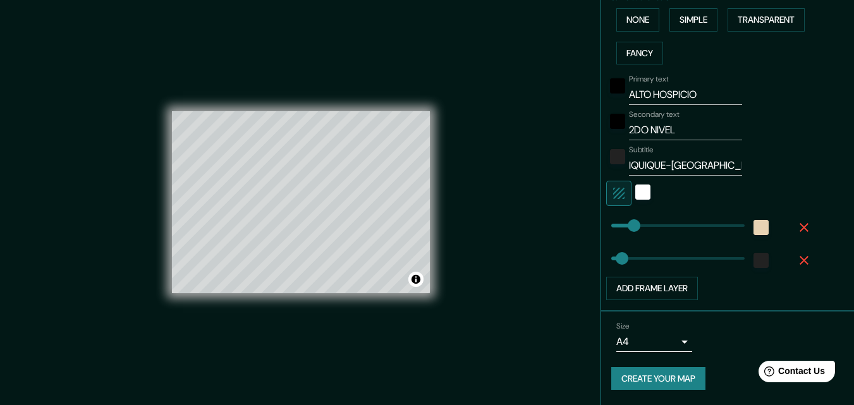
click at [650, 376] on button "Create your map" at bounding box center [659, 378] width 94 height 23
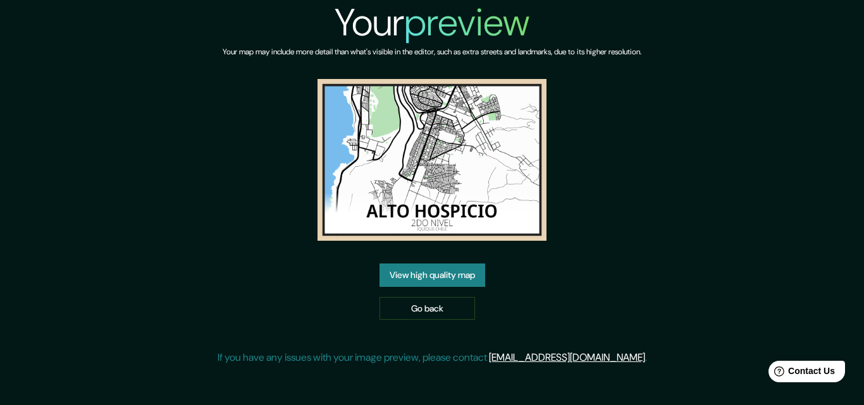
click at [448, 276] on link "View high quality map" at bounding box center [432, 275] width 106 height 23
